Goal: Transaction & Acquisition: Download file/media

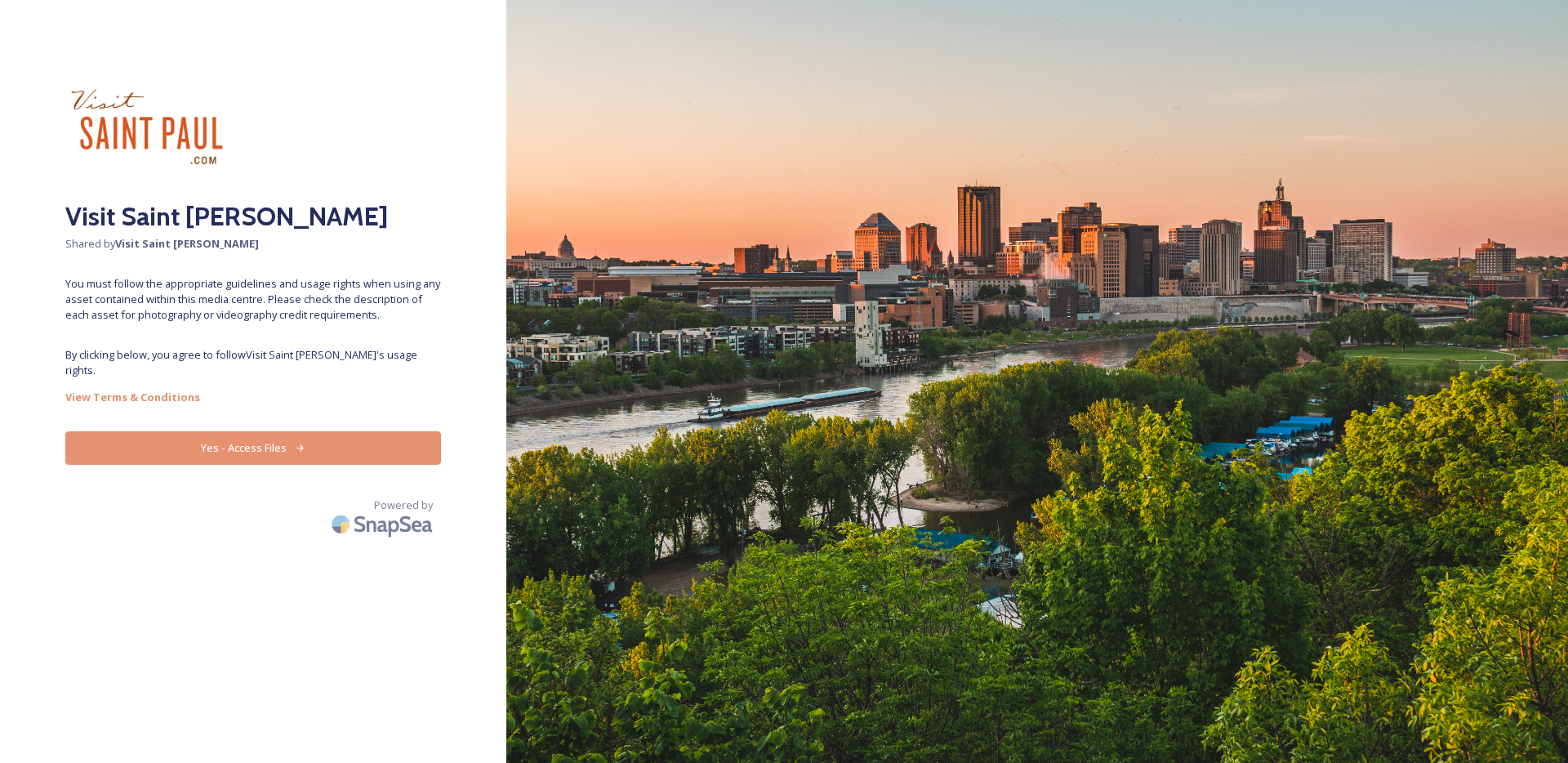
click at [343, 437] on button "Yes - Access Files" at bounding box center [253, 448] width 376 height 33
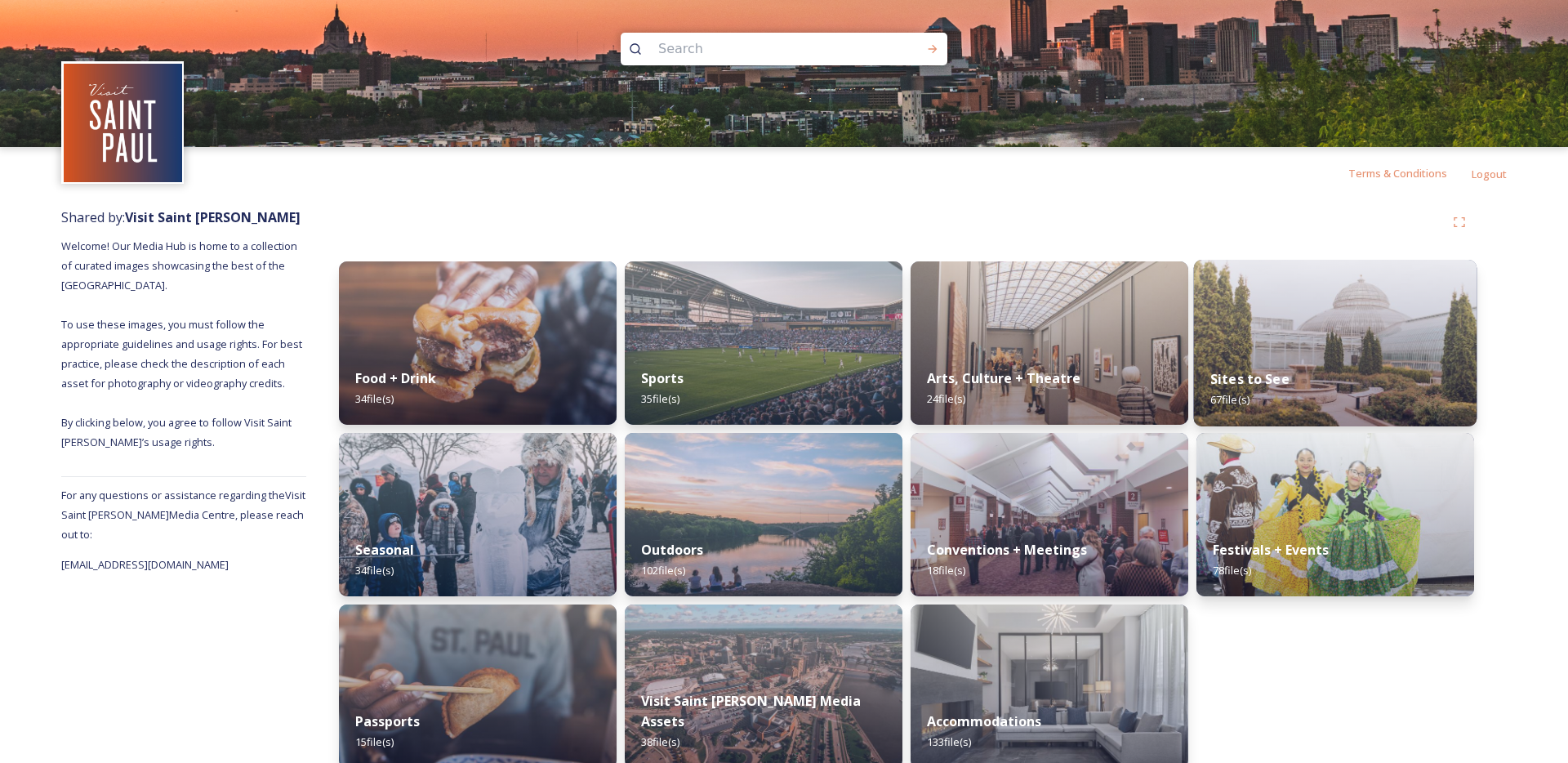
click at [1292, 355] on div "Sites to See 67 file(s)" at bounding box center [1335, 389] width 283 height 74
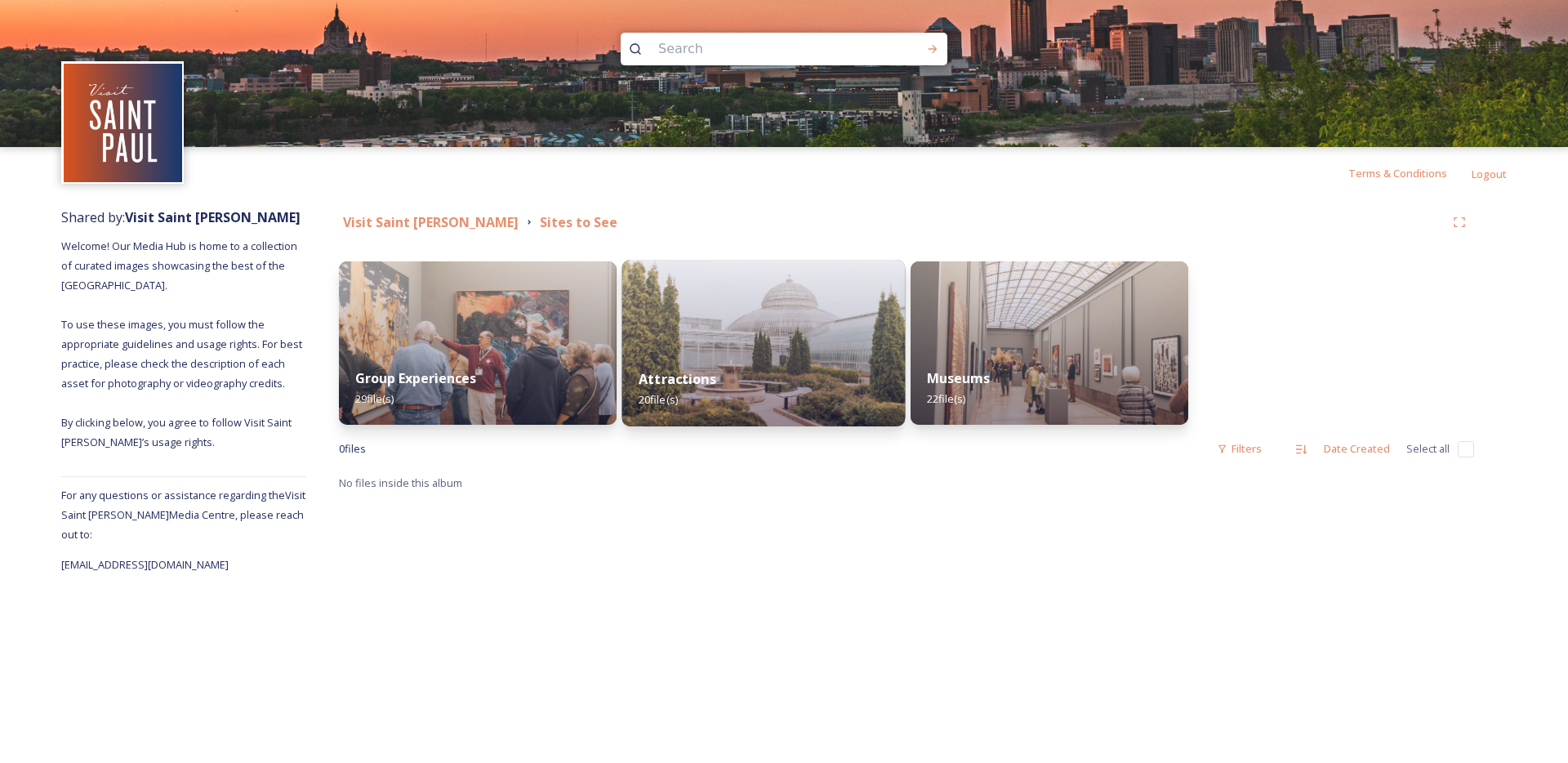
click at [627, 371] on div "Attractions 20 file(s)" at bounding box center [764, 389] width 283 height 74
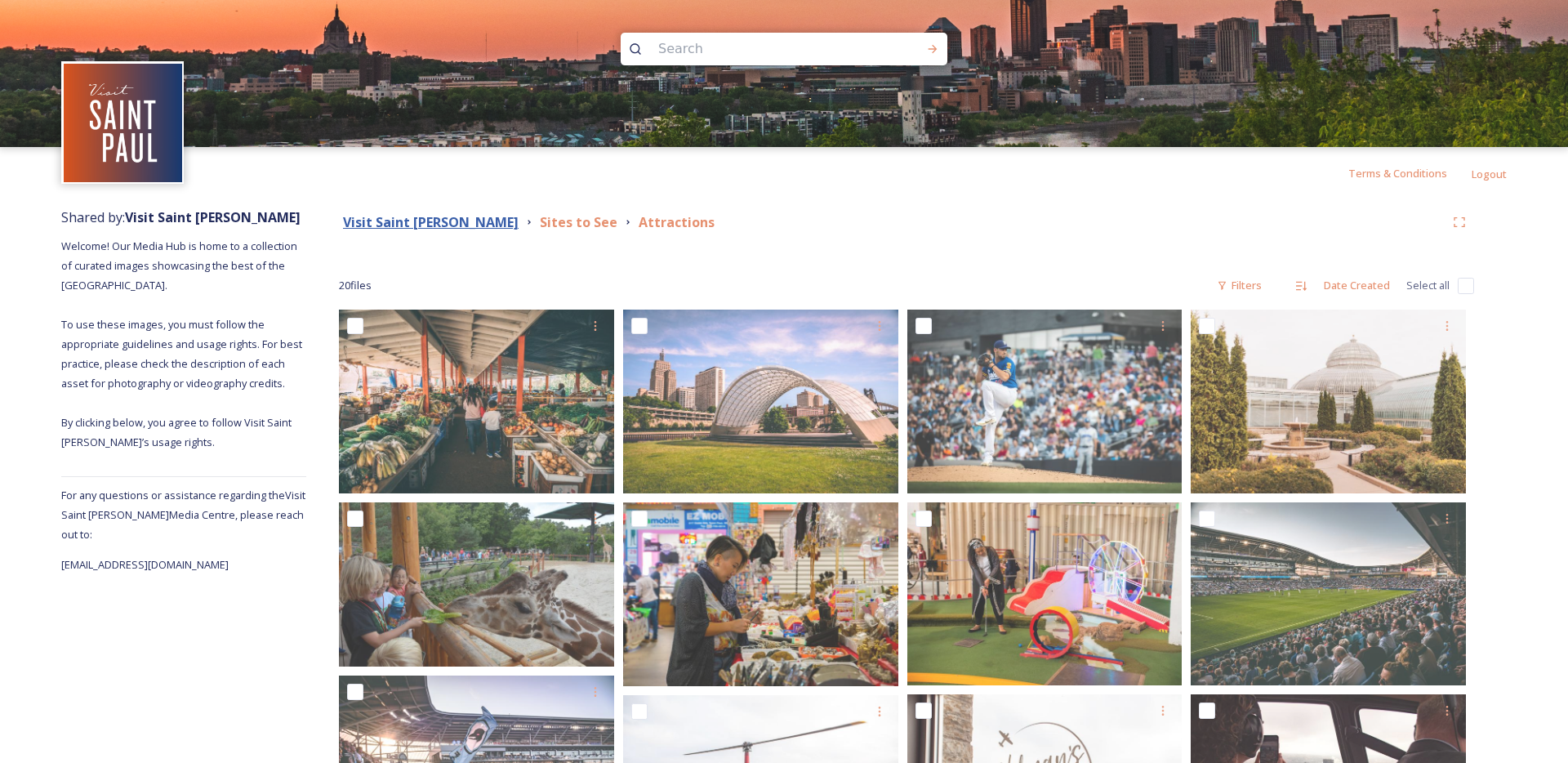
drag, startPoint x: 410, startPoint y: 206, endPoint x: 413, endPoint y: 223, distance: 17.3
click at [410, 206] on div "Visit Saint [PERSON_NAME] Sites to See Attractions 20 file s Filters Date Creat…" at bounding box center [906, 752] width 1200 height 1106
click at [414, 223] on strong "Visit Saint [PERSON_NAME]" at bounding box center [430, 222] width 176 height 18
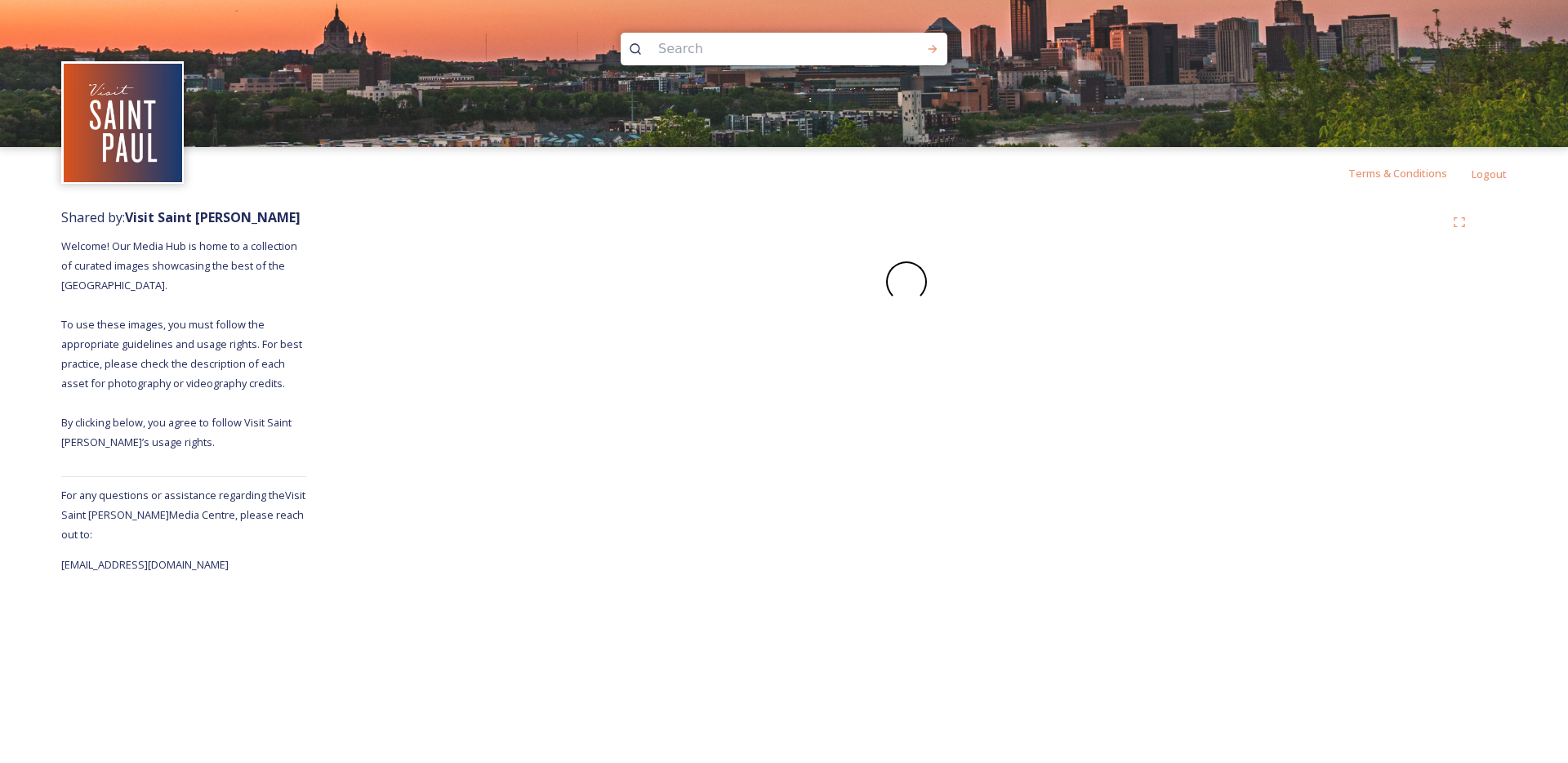
click at [694, 64] on input at bounding box center [761, 49] width 223 height 36
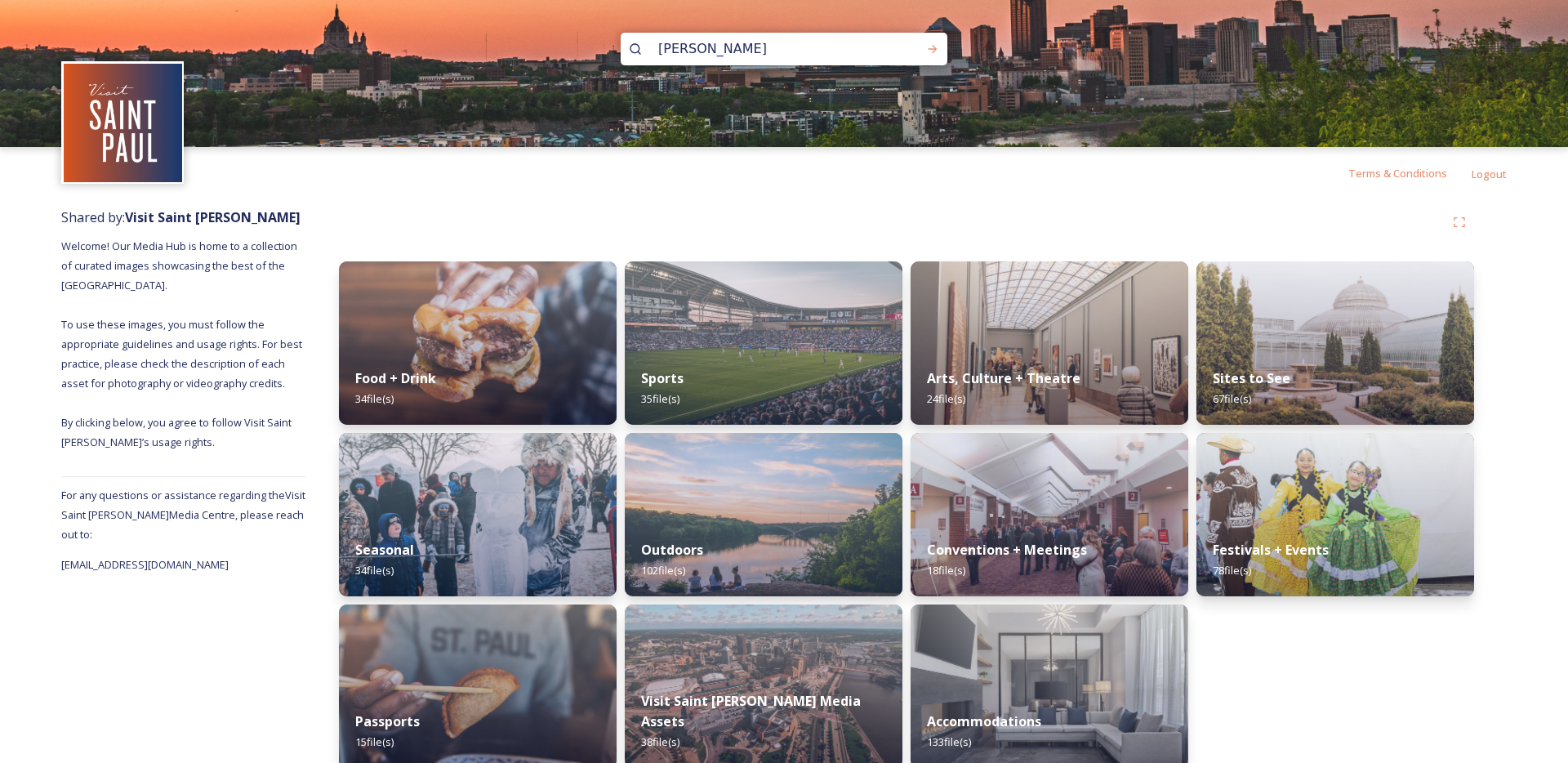
type input "[PERSON_NAME];"
type input "[PERSON_NAME]"
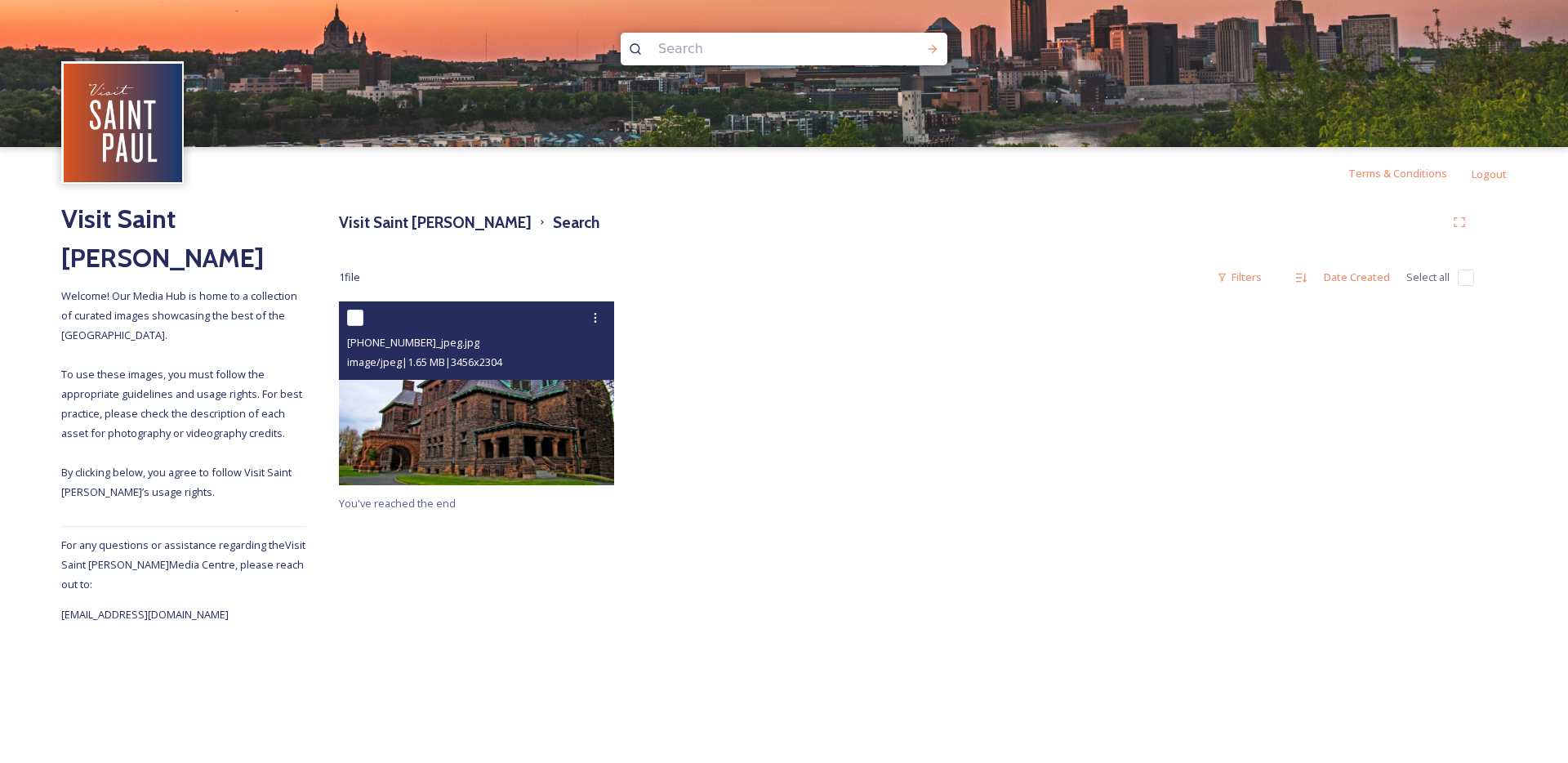
click at [543, 373] on div "[PHONE_NUMBER]_jpeg.jpg image/jpeg | 1.65 MB | 3456 x 2304" at bounding box center [476, 340] width 275 height 78
click at [556, 438] on img at bounding box center [476, 393] width 275 height 184
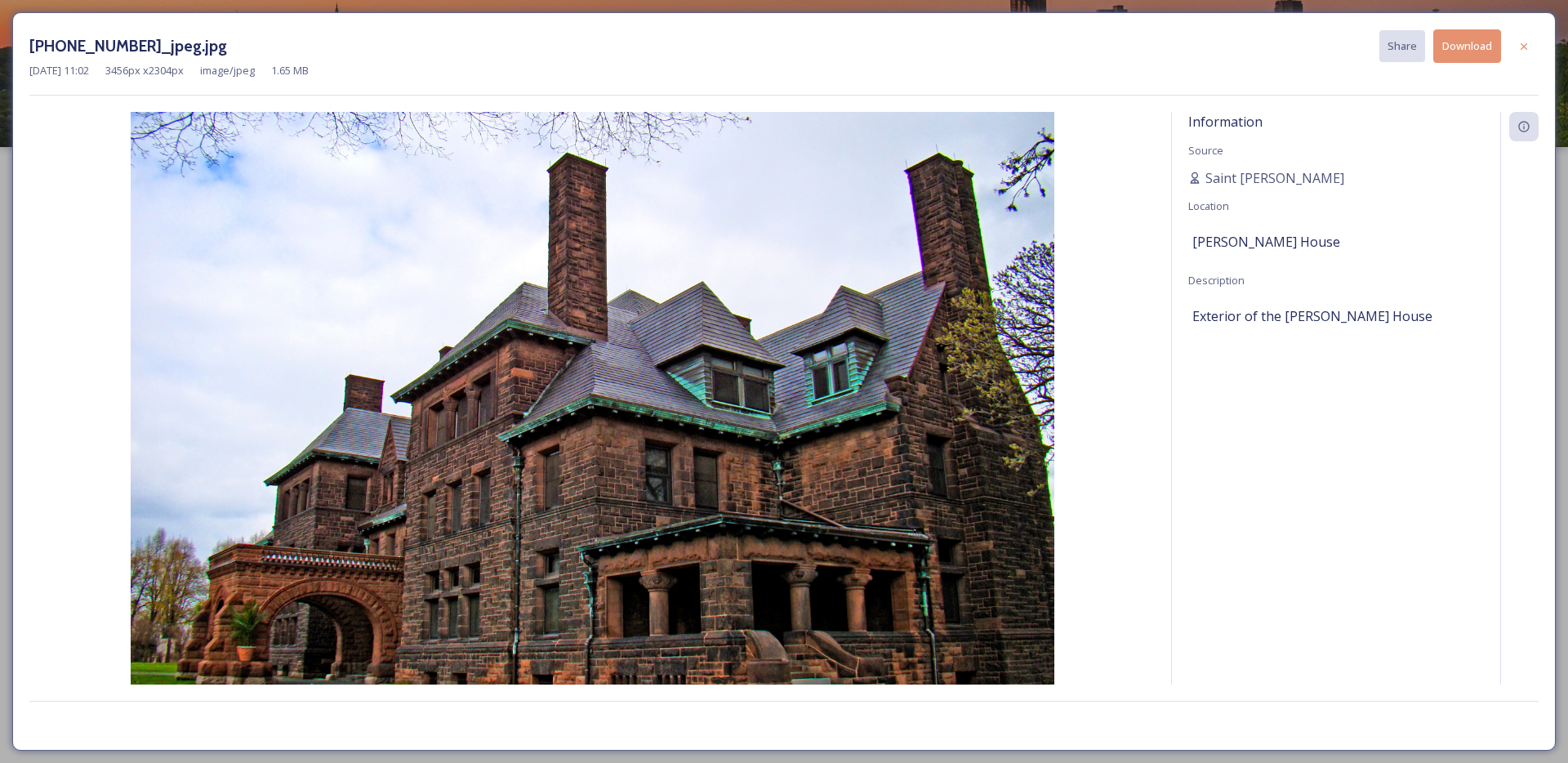
click at [1467, 38] on button "Download" at bounding box center [1467, 46] width 68 height 33
click at [1520, 48] on icon at bounding box center [1523, 45] width 6 height 6
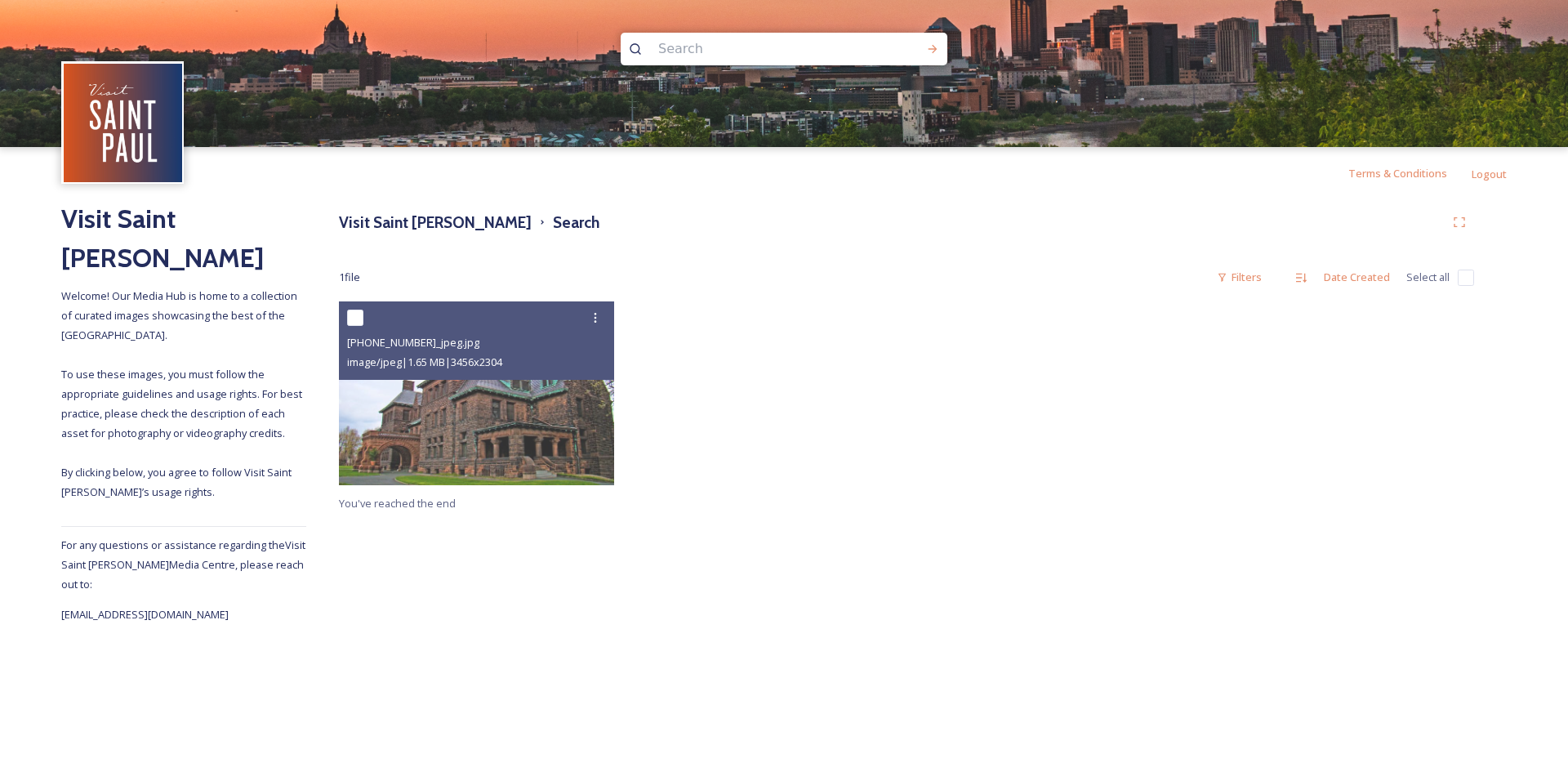
click at [744, 59] on input at bounding box center [761, 49] width 223 height 36
click at [748, 38] on input at bounding box center [761, 49] width 223 height 36
type input "state fair"
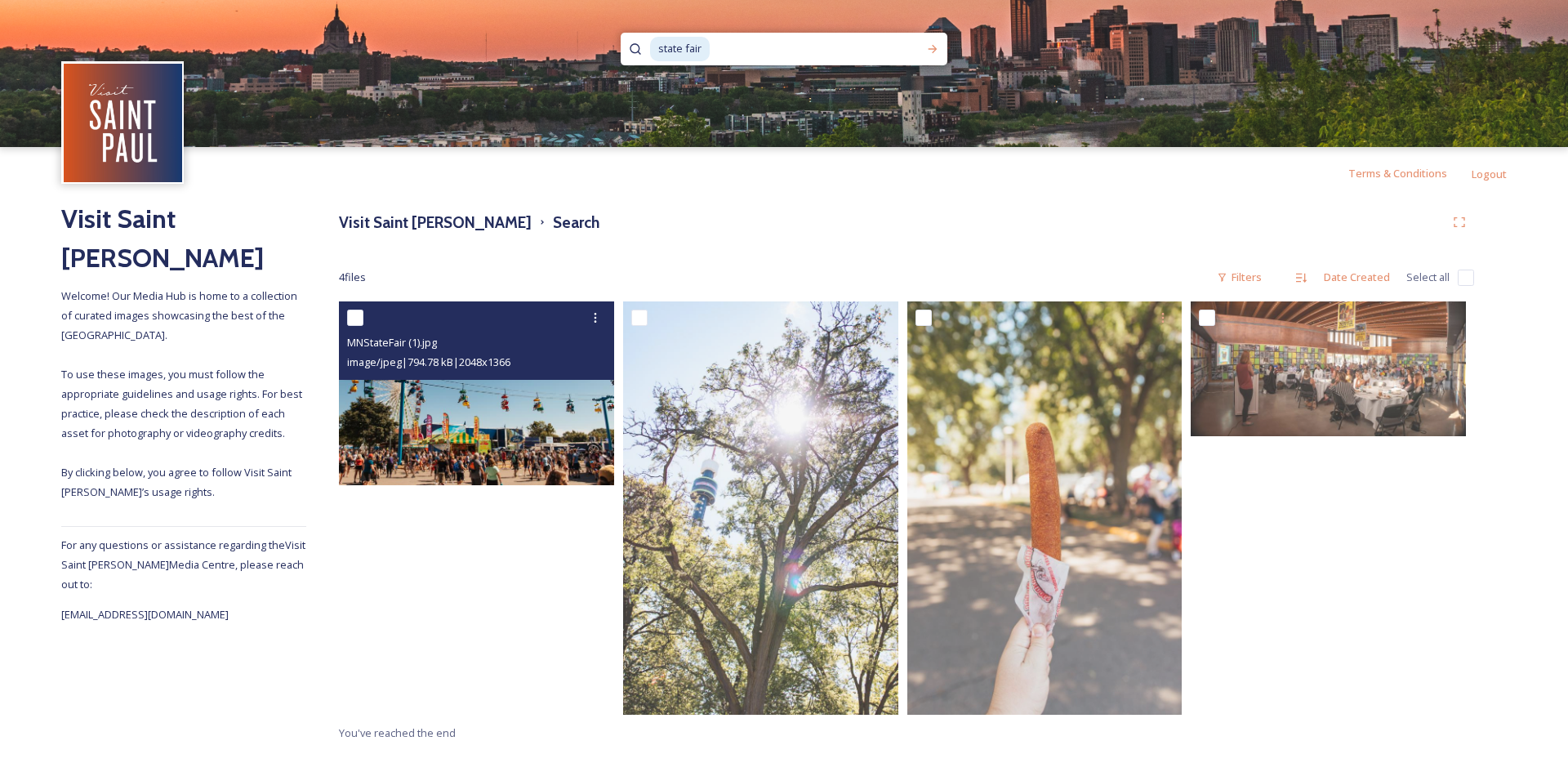
click at [475, 450] on img at bounding box center [476, 393] width 275 height 184
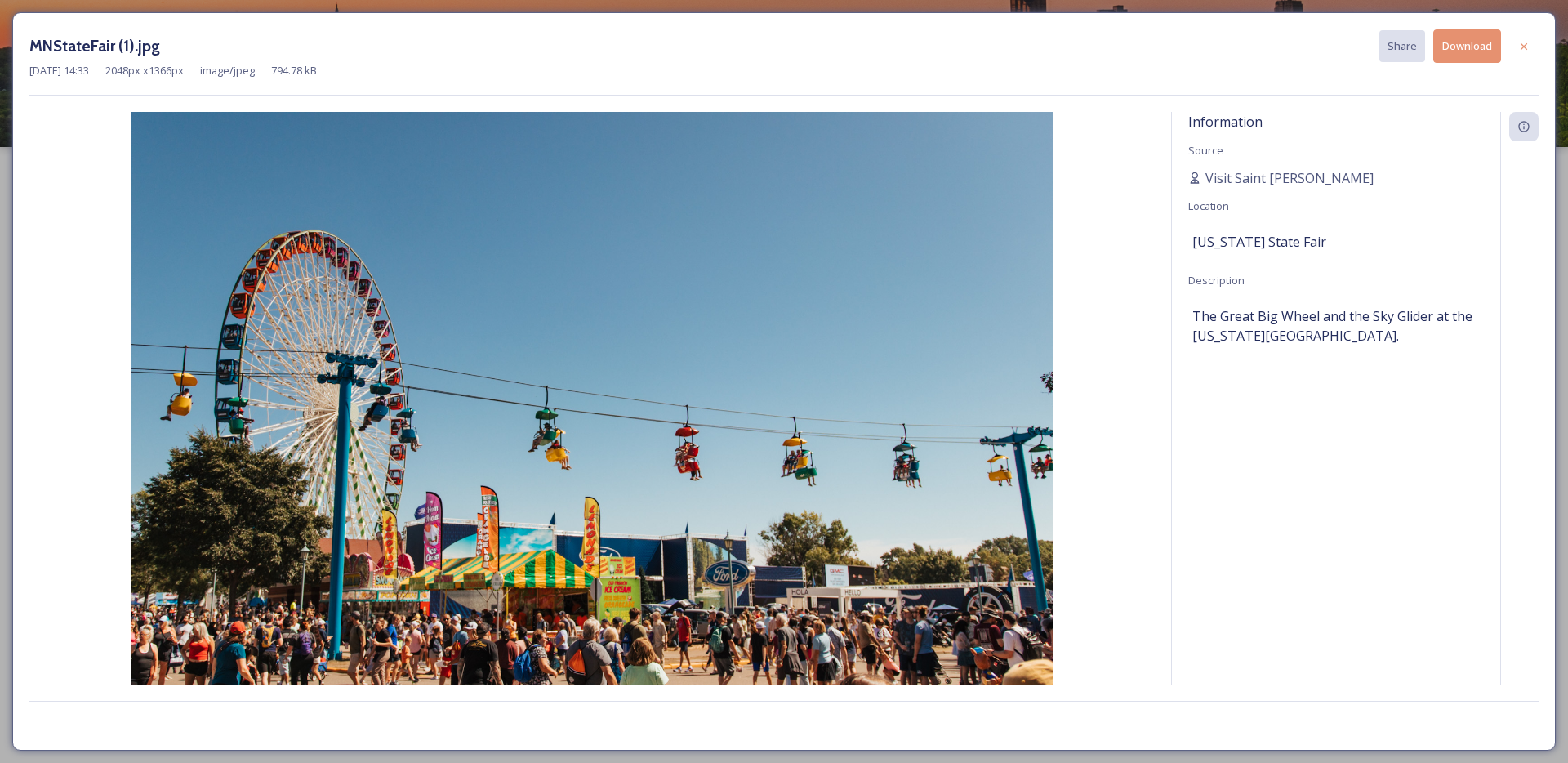
click at [1461, 51] on button "Download" at bounding box center [1467, 46] width 68 height 33
